Goal: Register for event/course

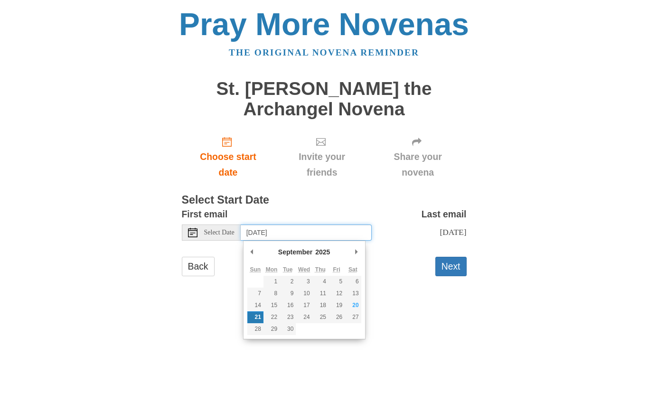
click at [299, 231] on input "[DATE]" at bounding box center [306, 232] width 131 height 16
type input "[DATE]"
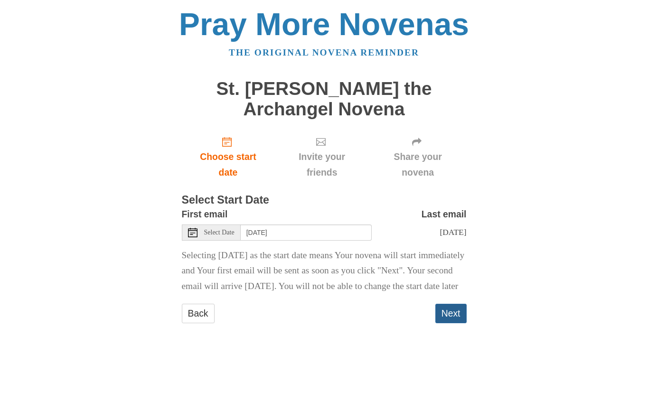
click at [448, 323] on button "Next" at bounding box center [450, 313] width 31 height 19
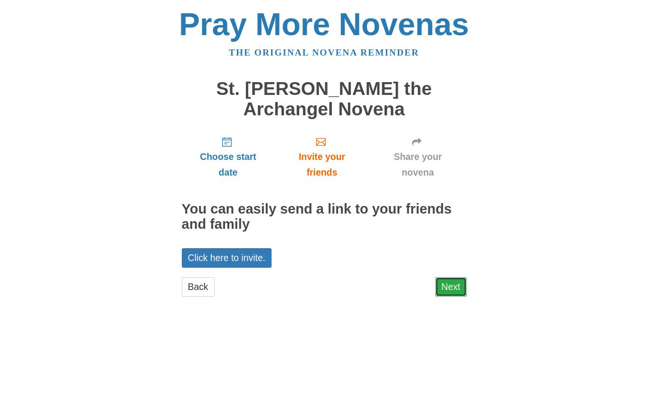
click at [452, 291] on link "Next" at bounding box center [450, 286] width 31 height 19
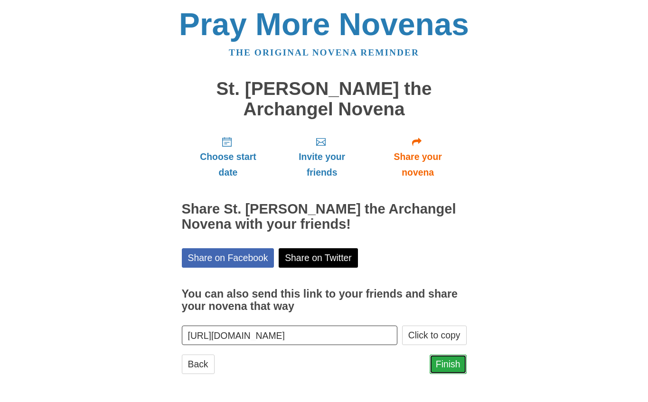
click at [444, 366] on link "Finish" at bounding box center [448, 364] width 37 height 19
